Goal: Communication & Community: Answer question/provide support

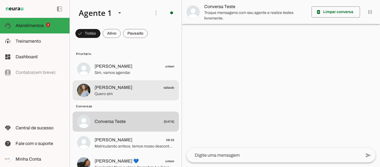
click at [110, 86] on span "[PERSON_NAME]" at bounding box center [114, 87] width 38 height 7
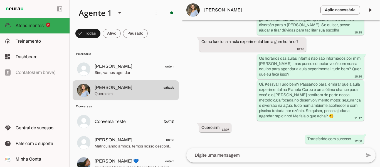
scroll to position [984, 0]
click at [266, 156] on textarea at bounding box center [274, 155] width 175 height 7
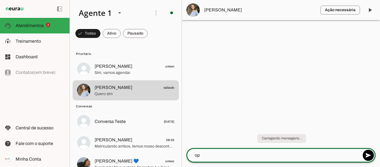
scroll to position [0, 0]
type textarea "o"
type textarea "Oi Kessya, bom dia!"
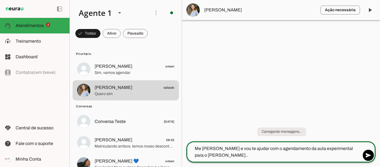
type textarea "Me [PERSON_NAME] e vou te ajudar com o agendamento da aula experimental para o …"
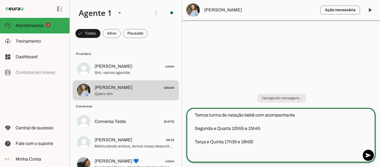
type textarea "Temos turma de natação bebê com acompanhante Segunda e Quarta 10h55 e 15h45 Ter…"
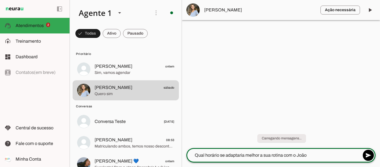
type textarea "Qual horário se adaptaria melhor a sua rotina com o [PERSON_NAME]?"
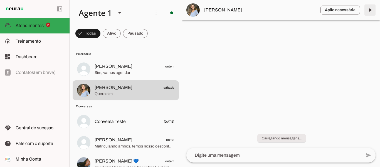
click at [369, 12] on span at bounding box center [370, 9] width 13 height 13
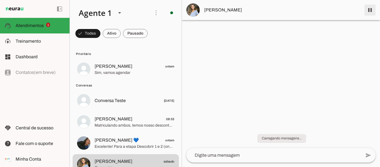
click at [371, 10] on span at bounding box center [370, 9] width 13 height 13
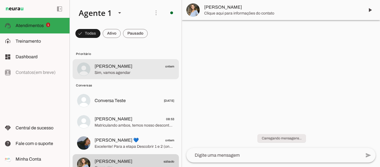
click at [119, 72] on span "Sim, vamos agendar" at bounding box center [135, 73] width 80 height 6
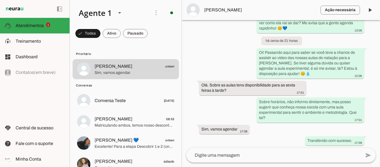
scroll to position [317, 0]
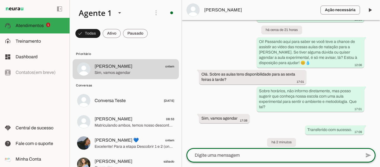
click at [246, 154] on textarea at bounding box center [274, 155] width 175 height 7
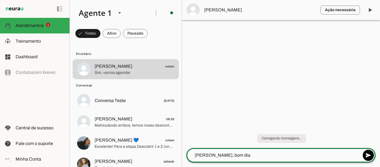
type textarea "[PERSON_NAME], bom dia!"
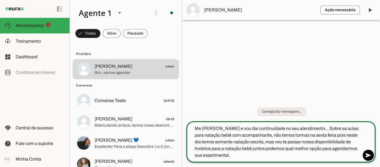
type textarea "Me [PERSON_NAME] e vou dar continuidade no seu atendimento... Sobre as aulas pa…"
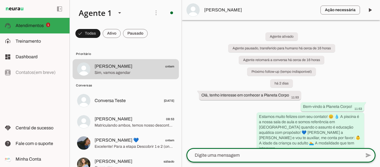
click at [294, 157] on textarea at bounding box center [274, 155] width 175 height 7
paste textarea "Temos turma de natação bebê com acompanhante"
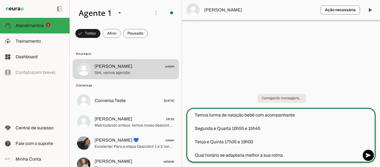
type textarea "Temos turma de natação bebê com acompanhante Segunda e Quarta 10h55 e 15h45 Ter…"
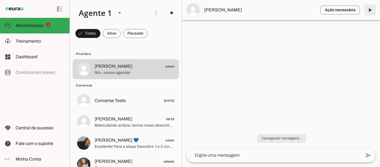
click at [371, 8] on span at bounding box center [370, 9] width 13 height 13
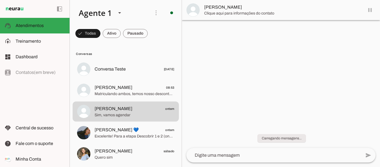
click at [370, 10] on md-item "[PERSON_NAME]" at bounding box center [281, 10] width 198 height 20
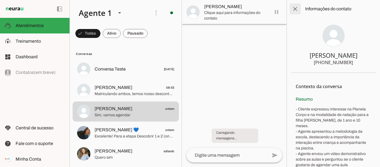
click at [293, 8] on span at bounding box center [295, 8] width 13 height 13
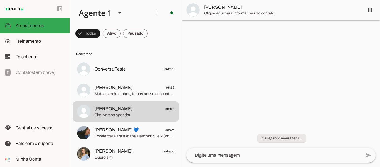
click at [372, 10] on span at bounding box center [370, 9] width 13 height 13
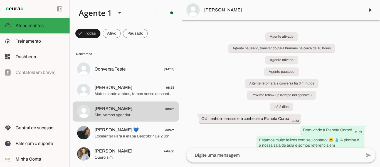
click at [339, 88] on div "Agente ativado Agente pausado, transferido para humano há cerca de 16 horas Age…" at bounding box center [281, 84] width 198 height 128
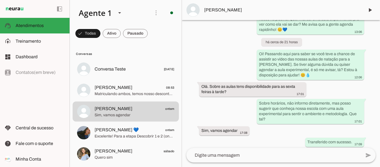
scroll to position [454, 0]
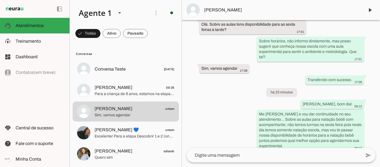
scroll to position [438, 0]
